Goal: Task Accomplishment & Management: Manage account settings

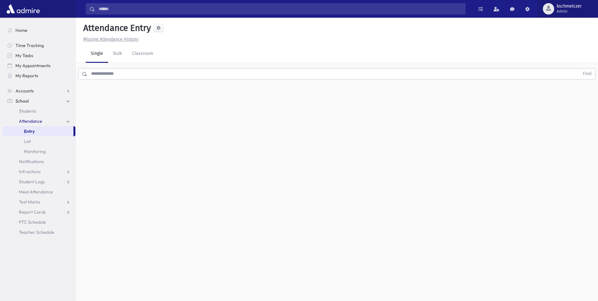
click at [575, 5] on span "kschmelczer" at bounding box center [569, 6] width 25 height 5
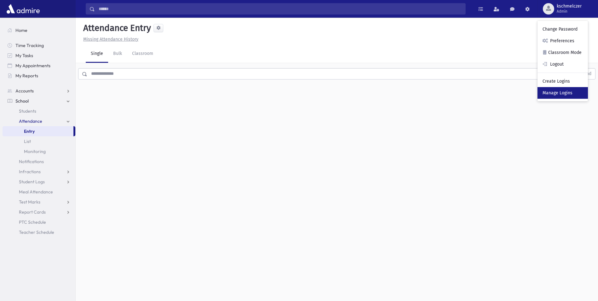
click at [554, 88] on link "Manage Logins" at bounding box center [563, 93] width 50 height 12
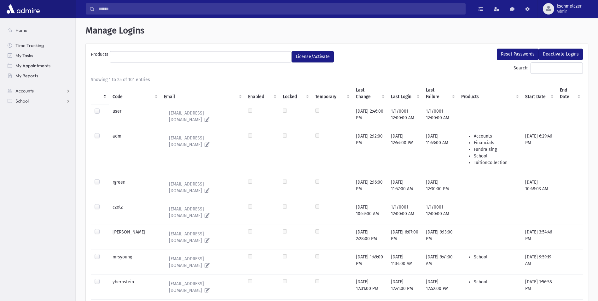
select select
click at [534, 65] on input "Search:" at bounding box center [557, 67] width 52 height 11
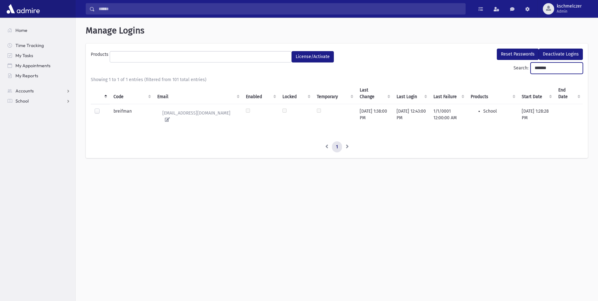
type input "*******"
click at [129, 112] on td "breifman" at bounding box center [132, 116] width 44 height 25
drag, startPoint x: 546, startPoint y: 67, endPoint x: 473, endPoint y: 77, distance: 73.5
click at [473, 77] on div "Search: ******* Showing 1 to 1 of 1 entries (filtered from 101 total entries) C…" at bounding box center [337, 107] width 492 height 91
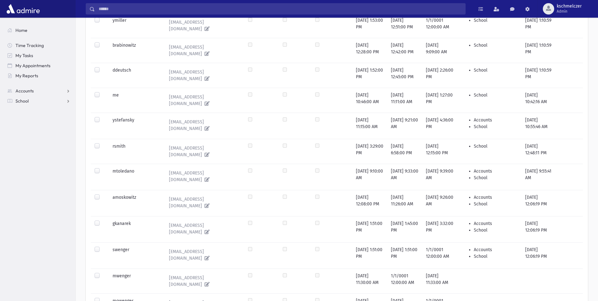
scroll to position [439, 0]
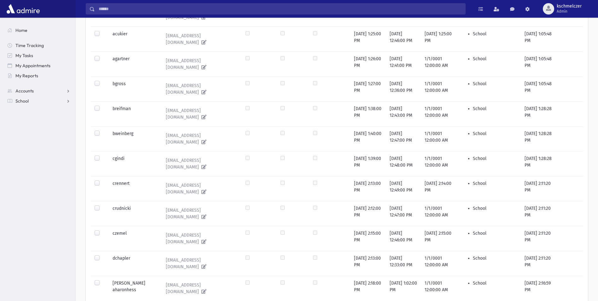
scroll to position [479, 0]
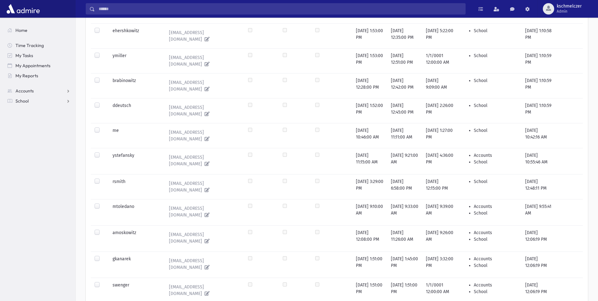
scroll to position [439, 0]
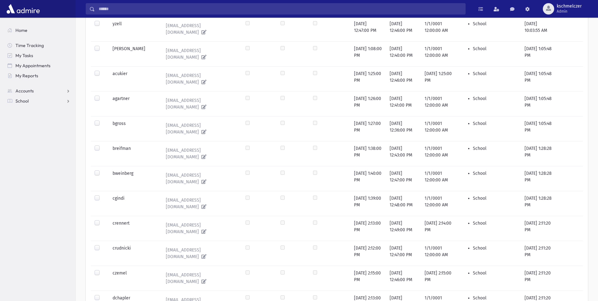
scroll to position [445, 0]
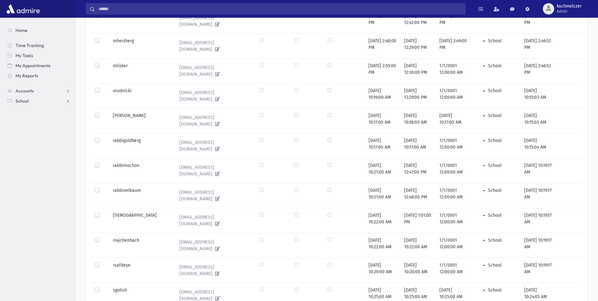
scroll to position [388, 0]
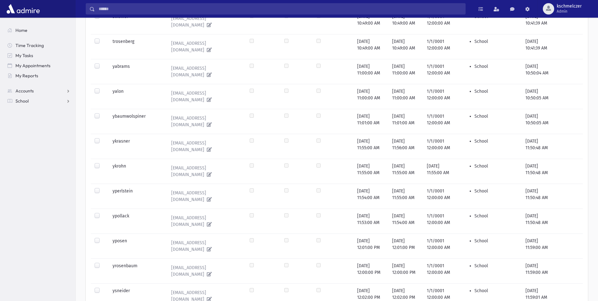
scroll to position [418, 0]
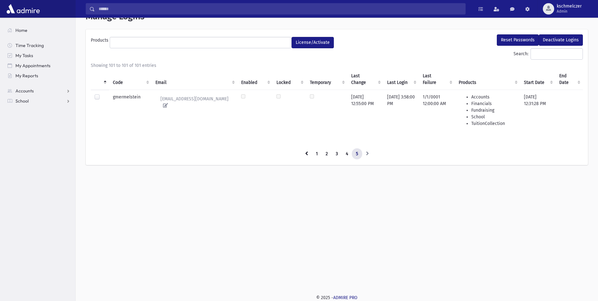
scroll to position [14, 0]
click at [536, 55] on input "Search:" at bounding box center [557, 53] width 52 height 11
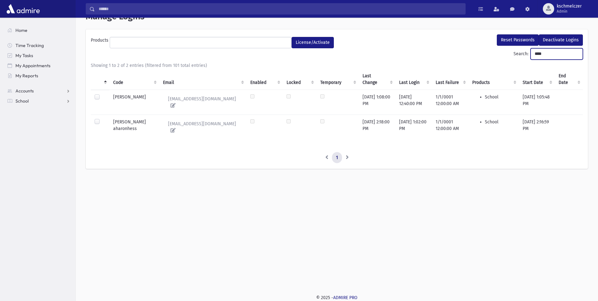
type input "****"
